Goal: Information Seeking & Learning: Learn about a topic

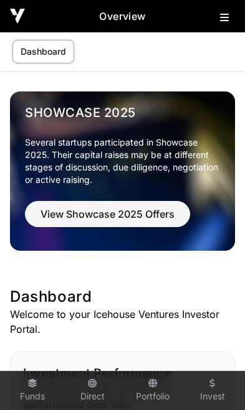
click at [220, 22] on icon at bounding box center [224, 17] width 9 height 10
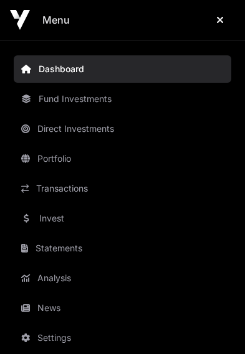
click at [55, 312] on link "News" at bounding box center [122, 308] width 217 height 27
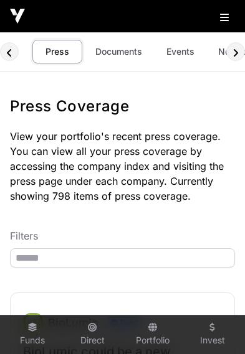
click at [174, 53] on link "Events" at bounding box center [180, 52] width 50 height 24
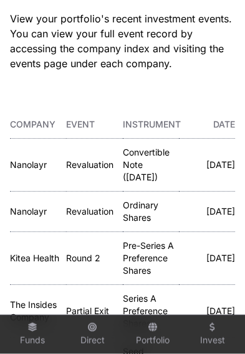
scroll to position [118, 0]
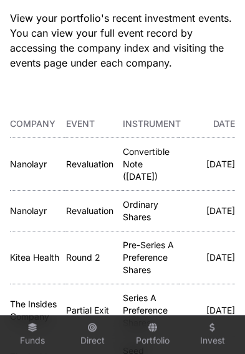
click at [24, 263] on link "Kitea Health" at bounding box center [34, 257] width 49 height 11
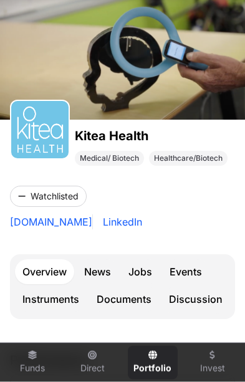
click at [191, 268] on link "Events" at bounding box center [185, 271] width 47 height 25
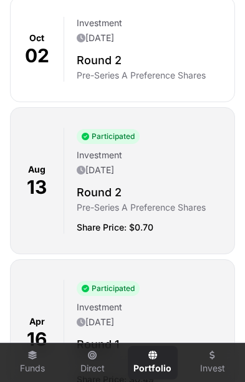
scroll to position [491, 0]
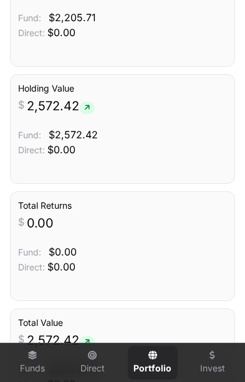
scroll to position [75, 0]
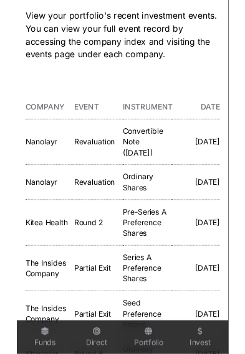
scroll to position [0, 73]
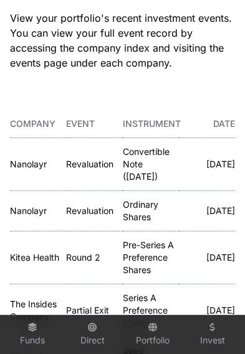
click at [26, 168] on link "Nanolayr" at bounding box center [28, 164] width 37 height 11
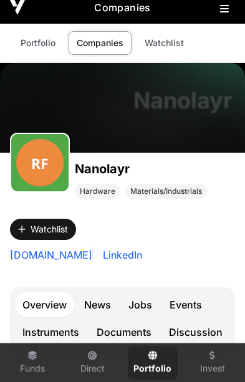
scroll to position [12, 0]
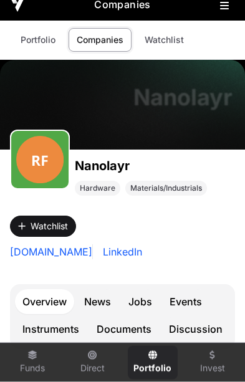
click at [188, 291] on link "Events" at bounding box center [185, 301] width 47 height 25
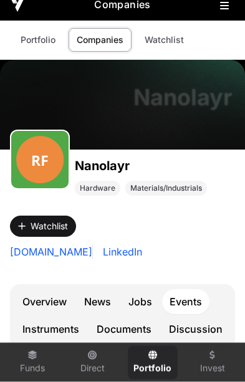
scroll to position [12, 0]
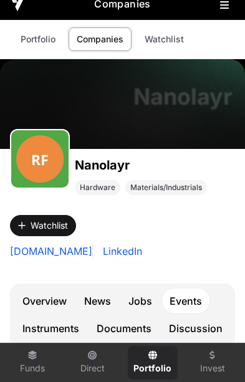
click at [196, 303] on link "Events" at bounding box center [185, 300] width 47 height 25
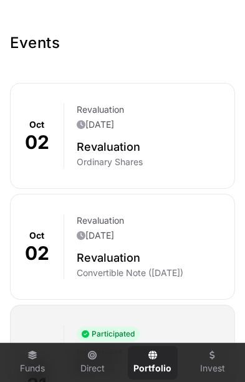
scroll to position [372, 0]
click at [119, 153] on h2 "Revaluation" at bounding box center [151, 146] width 148 height 17
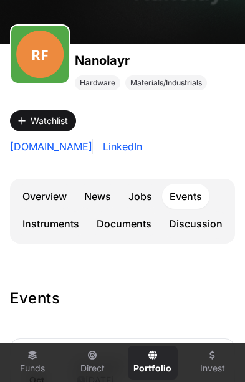
scroll to position [0, 0]
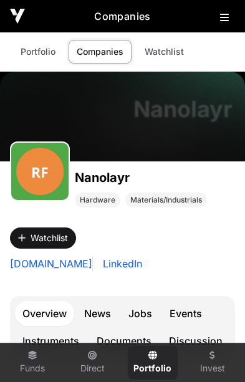
scroll to position [12, 0]
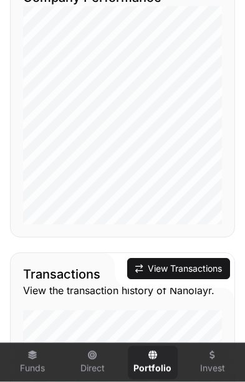
click at [184, 263] on button "View Transactions" at bounding box center [178, 268] width 103 height 21
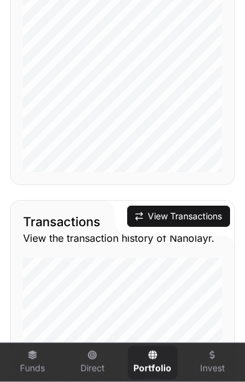
scroll to position [1244, 0]
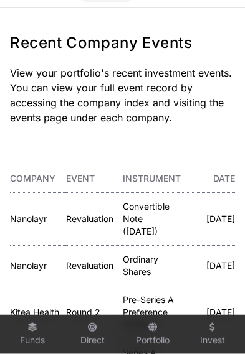
scroll to position [64, 0]
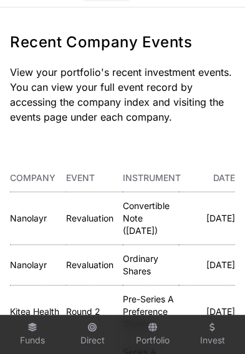
click at [212, 271] on p "[DATE]" at bounding box center [207, 265] width 56 height 12
click at [138, 278] on p "Ordinary Shares" at bounding box center [151, 265] width 56 height 25
click at [27, 270] on link "Nanolayr" at bounding box center [28, 265] width 37 height 11
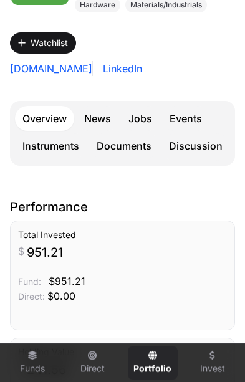
click at [125, 143] on link "Documents" at bounding box center [124, 145] width 70 height 25
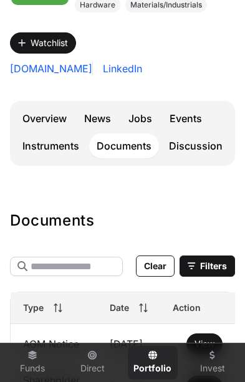
click at [123, 156] on link "Documents" at bounding box center [124, 145] width 70 height 25
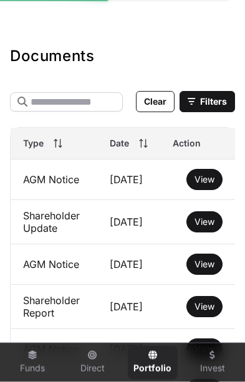
scroll to position [381, 0]
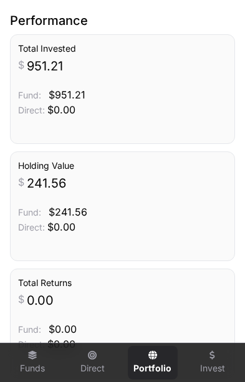
scroll to position [195, 0]
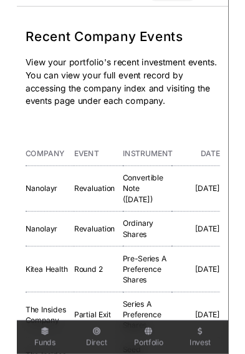
scroll to position [0, 73]
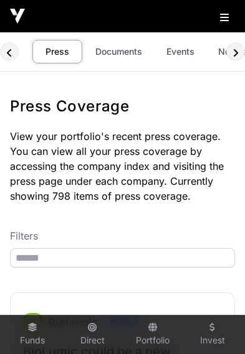
click at [120, 50] on link "Documents" at bounding box center [118, 52] width 63 height 24
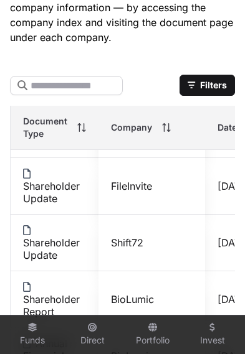
scroll to position [780, -1]
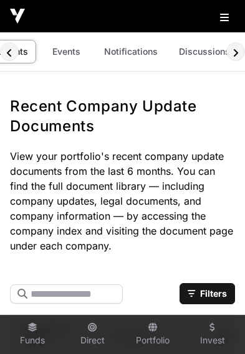
click at [204, 55] on link "Discussions" at bounding box center [204, 52] width 67 height 24
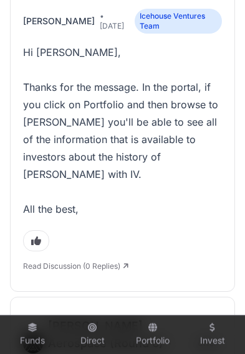
scroll to position [1368, 0]
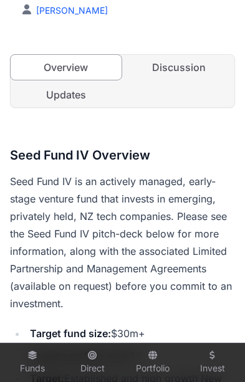
scroll to position [340, 0]
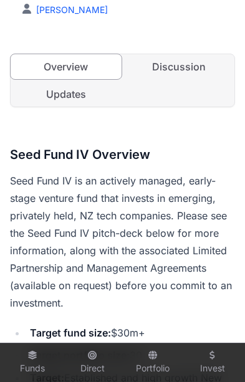
click at [77, 95] on link "Updates" at bounding box center [66, 94] width 111 height 25
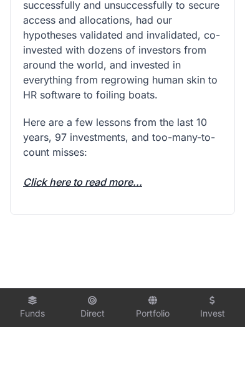
scroll to position [1622, 0]
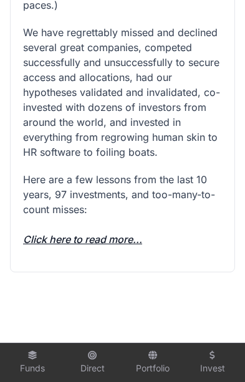
click at [110, 233] on link "Click here to read more..." at bounding box center [82, 239] width 119 height 12
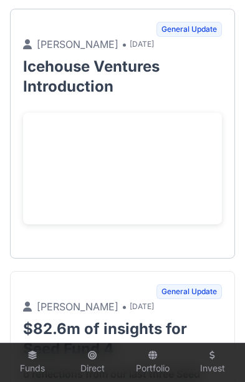
scroll to position [0, 0]
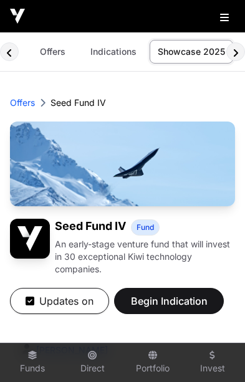
click at [224, 15] on icon at bounding box center [224, 17] width 9 height 10
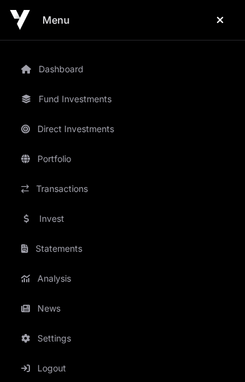
click at [98, 105] on link "Fund Investments" at bounding box center [122, 98] width 217 height 27
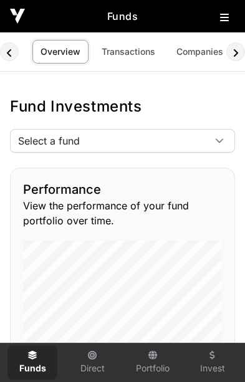
click at [197, 143] on span "Select a fund" at bounding box center [108, 141] width 194 height 22
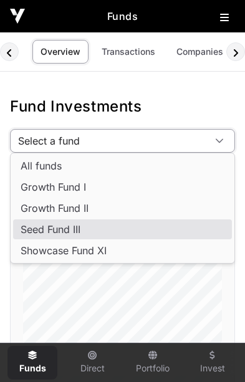
click at [76, 229] on span "Seed Fund III" at bounding box center [51, 229] width 60 height 10
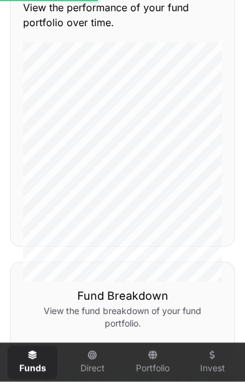
scroll to position [268, 0]
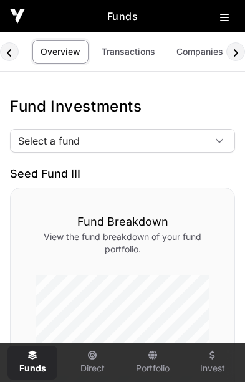
click at [199, 144] on span "Select a fund" at bounding box center [108, 141] width 194 height 22
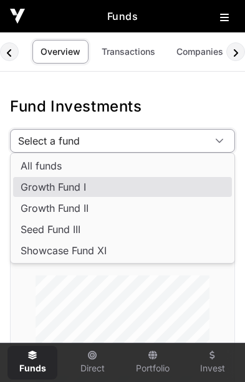
click at [88, 187] on li "Growth Fund I" at bounding box center [122, 187] width 219 height 20
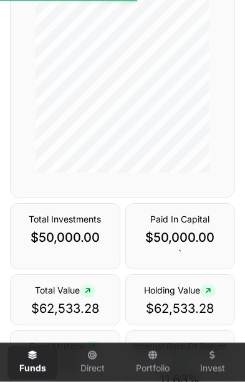
scroll to position [374, 0]
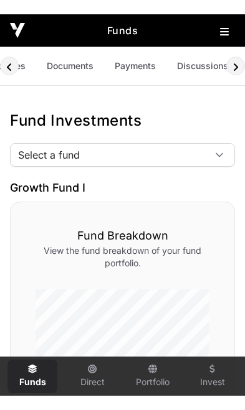
scroll to position [0, 197]
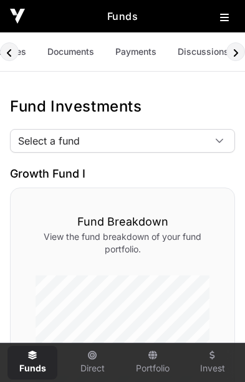
click at [138, 54] on link "Payments" at bounding box center [135, 52] width 57 height 24
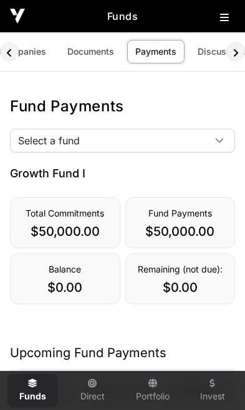
click at [187, 146] on span "Select a fund" at bounding box center [108, 141] width 194 height 22
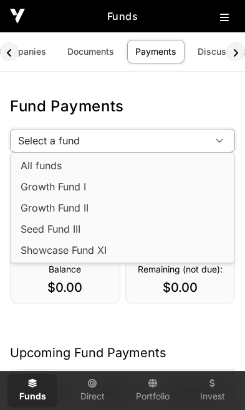
click at [44, 226] on span "Seed Fund III" at bounding box center [51, 229] width 60 height 10
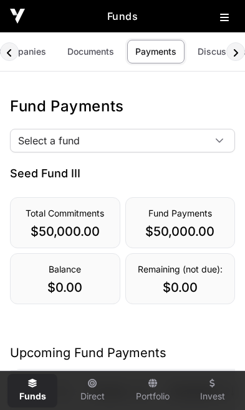
click at [90, 56] on link "Documents" at bounding box center [90, 52] width 63 height 24
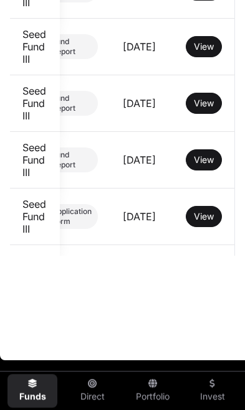
click at [208, 276] on span "View" at bounding box center [204, 273] width 20 height 11
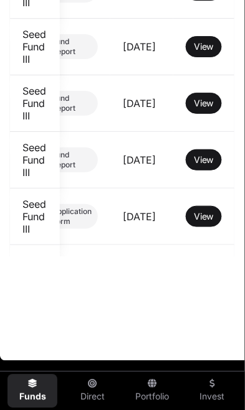
scroll to position [975, 37]
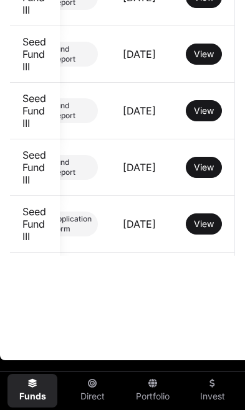
click at [161, 214] on td "July 2022" at bounding box center [141, 224] width 63 height 57
click at [210, 219] on span "View" at bounding box center [204, 224] width 20 height 11
click at [154, 213] on td "July 2022" at bounding box center [141, 224] width 63 height 57
click at [212, 219] on span "View" at bounding box center [204, 224] width 20 height 11
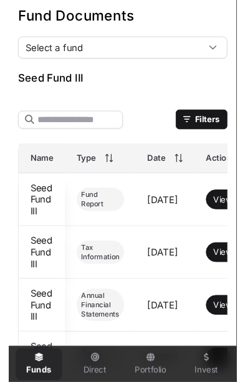
scroll to position [0, 0]
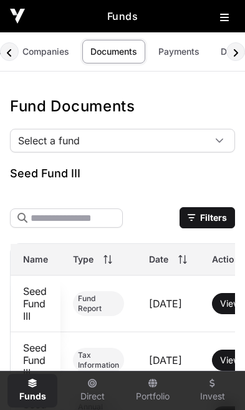
click at [227, 19] on icon at bounding box center [224, 17] width 9 height 10
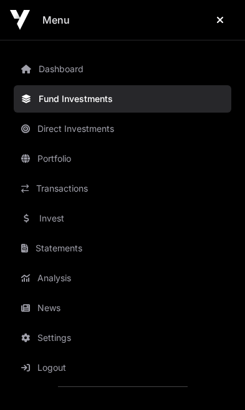
click at [76, 222] on link "Invest" at bounding box center [122, 218] width 217 height 27
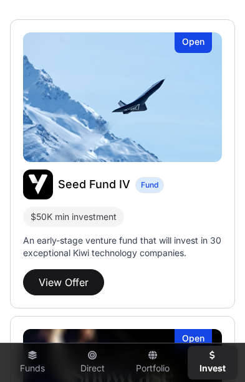
scroll to position [327, 0]
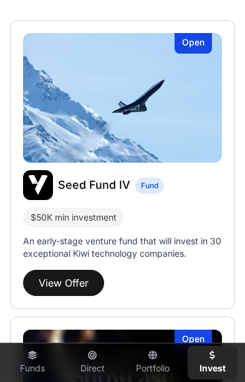
click at [65, 274] on button "View Offer" at bounding box center [63, 283] width 81 height 26
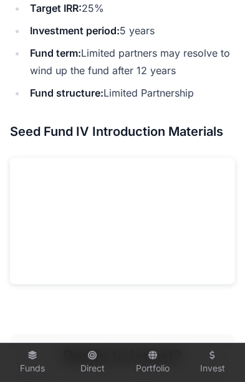
scroll to position [885, 0]
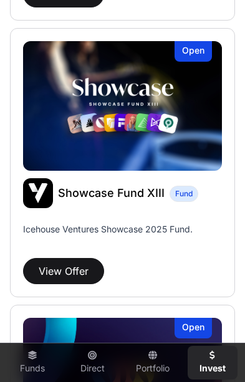
scroll to position [615, 0]
click at [176, 238] on p "Icehouse Ventures Showcase 2025 Fund." at bounding box center [107, 238] width 169 height 30
click at [65, 271] on button "View Offer" at bounding box center [63, 271] width 81 height 26
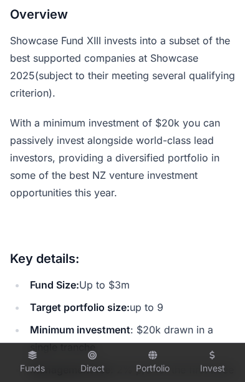
scroll to position [516, 0]
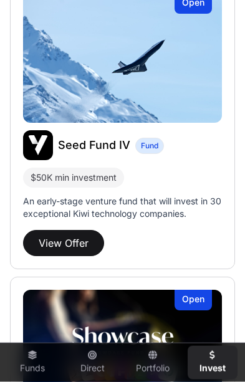
scroll to position [367, 0]
